Goal: Information Seeking & Learning: Learn about a topic

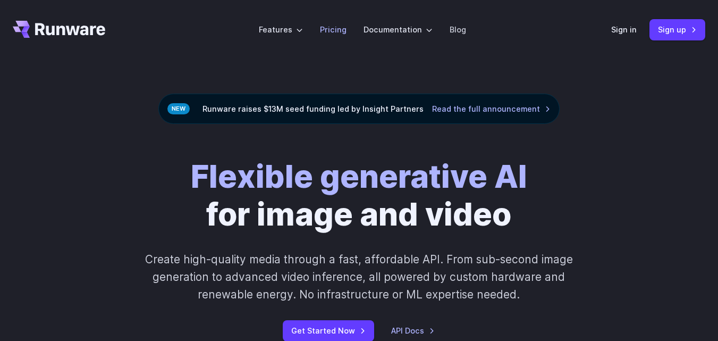
click at [347, 23] on link "Pricing" at bounding box center [333, 29] width 27 height 12
